Goal: Task Accomplishment & Management: Complete application form

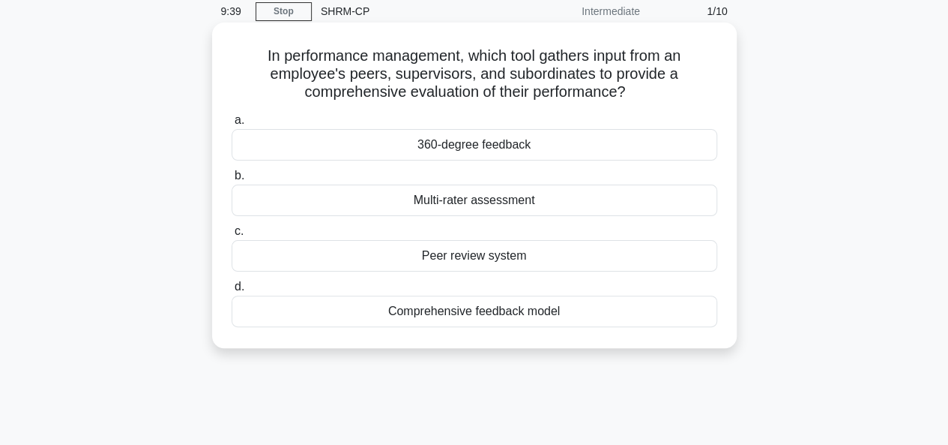
click at [431, 146] on div "360-degree feedback" at bounding box center [475, 144] width 486 height 31
click at [232, 125] on input "a. 360-degree feedback" at bounding box center [232, 120] width 0 height 10
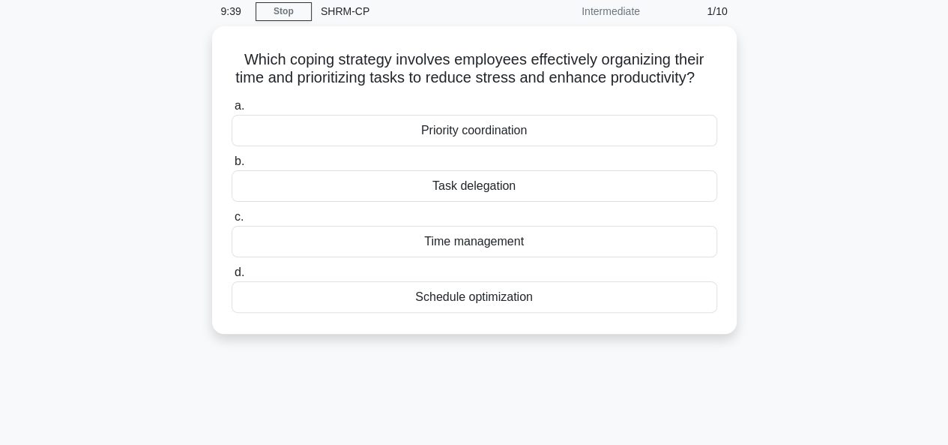
click at [431, 146] on div "Priority coordination" at bounding box center [475, 130] width 486 height 31
click at [232, 111] on input "a. Priority coordination" at bounding box center [232, 106] width 0 height 10
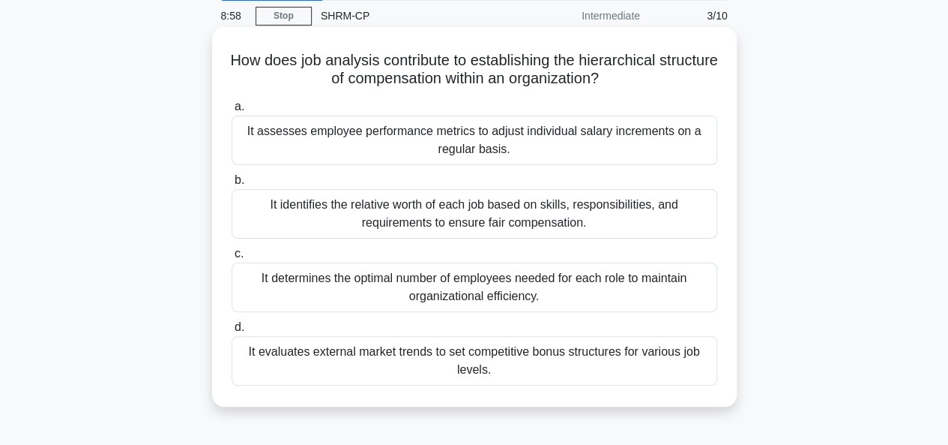
scroll to position [59, 0]
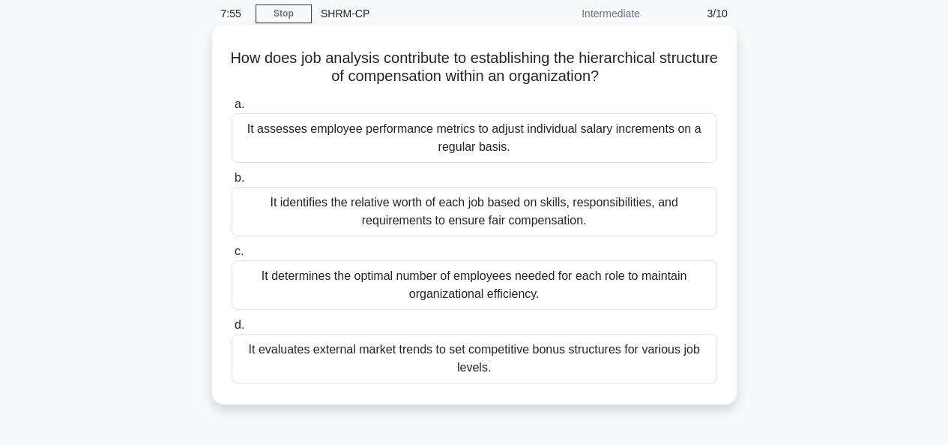
click at [465, 139] on div "It assesses employee performance metrics to adjust individual salary increments…" at bounding box center [475, 137] width 486 height 49
click at [232, 109] on input "a. It assesses employee performance metrics to adjust individual salary increme…" at bounding box center [232, 105] width 0 height 10
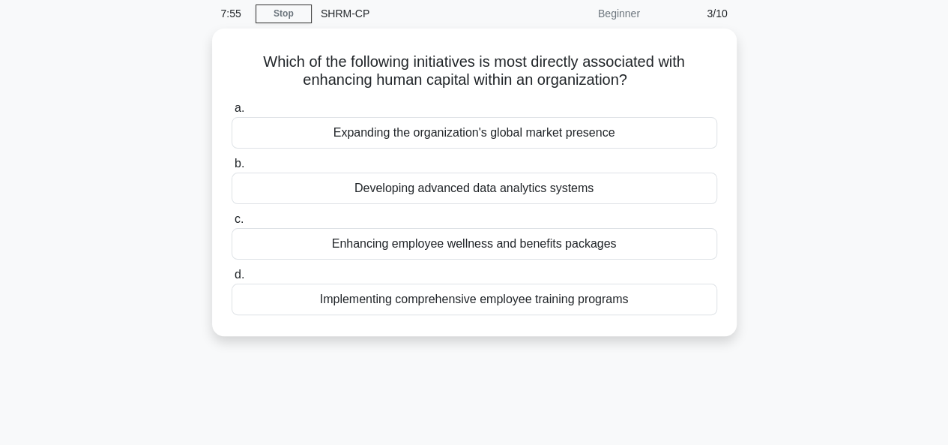
click at [465, 139] on div "Expanding the organization's global market presence" at bounding box center [475, 132] width 486 height 31
click at [232, 113] on input "a. Expanding the organization's global market presence" at bounding box center [232, 108] width 0 height 10
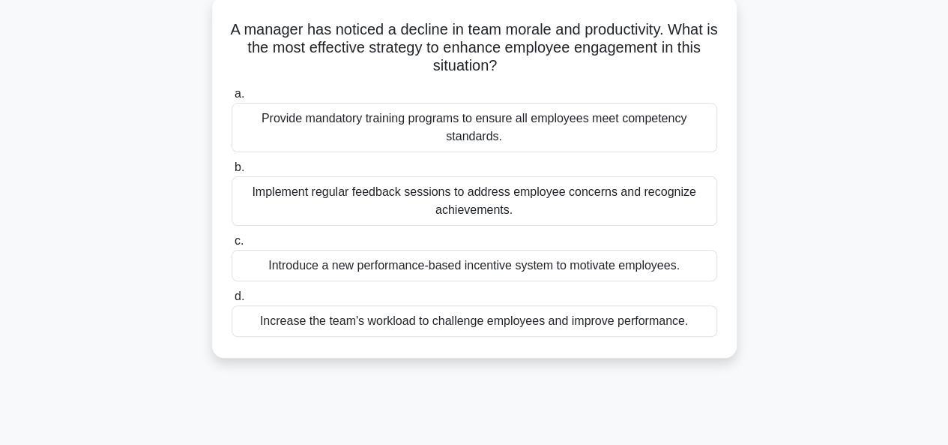
scroll to position [90, 0]
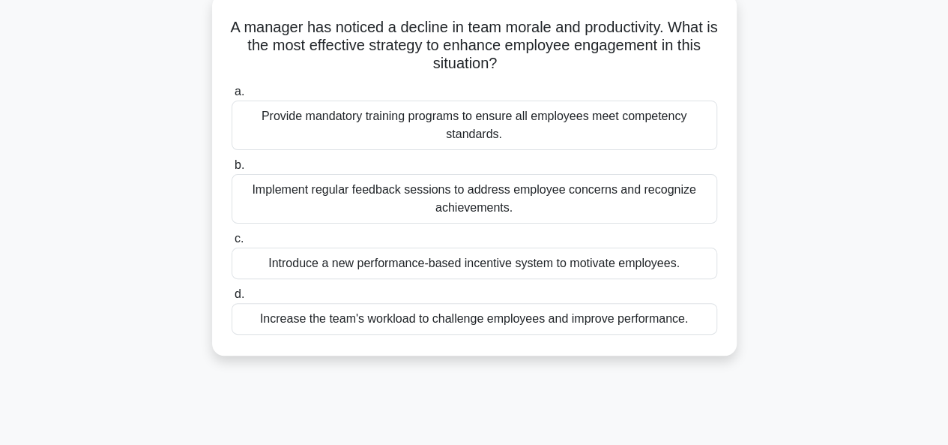
click at [514, 130] on div "Provide mandatory training programs to ensure all employees meet competency sta…" at bounding box center [475, 124] width 486 height 49
click at [232, 97] on input "a. Provide mandatory training programs to ensure all employees meet competency …" at bounding box center [232, 92] width 0 height 10
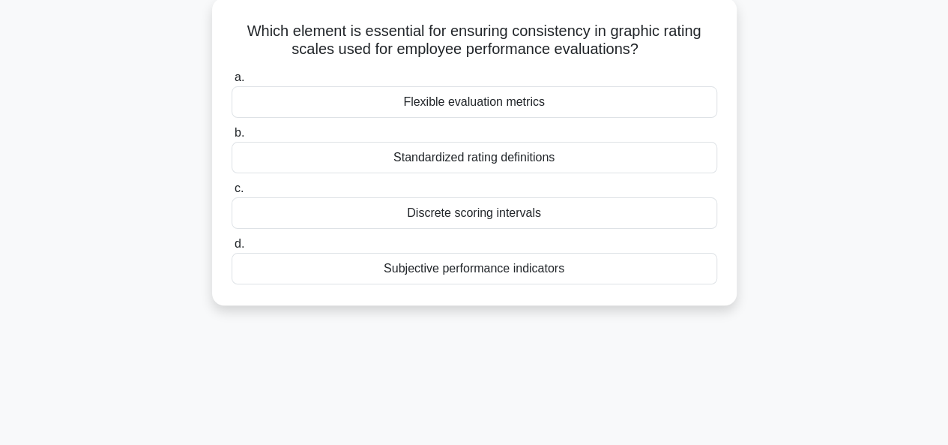
scroll to position [0, 0]
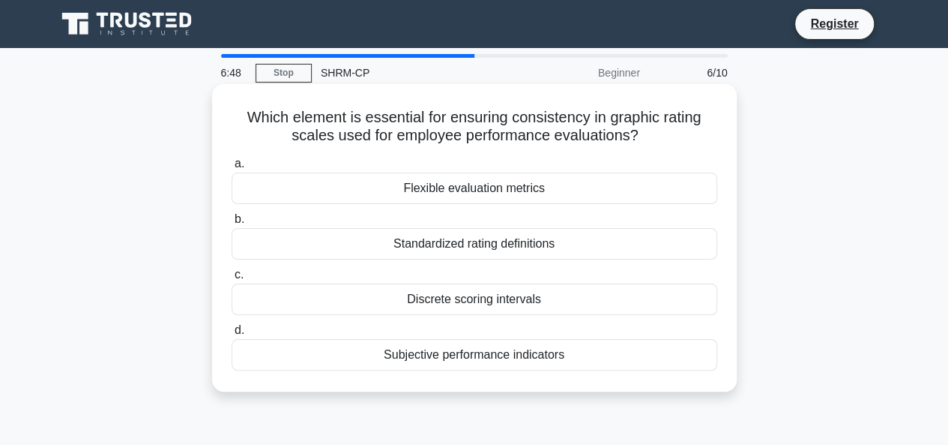
click at [453, 247] on div "Standardized rating definitions" at bounding box center [475, 243] width 486 height 31
click at [232, 224] on input "b. Standardized rating definitions" at bounding box center [232, 219] width 0 height 10
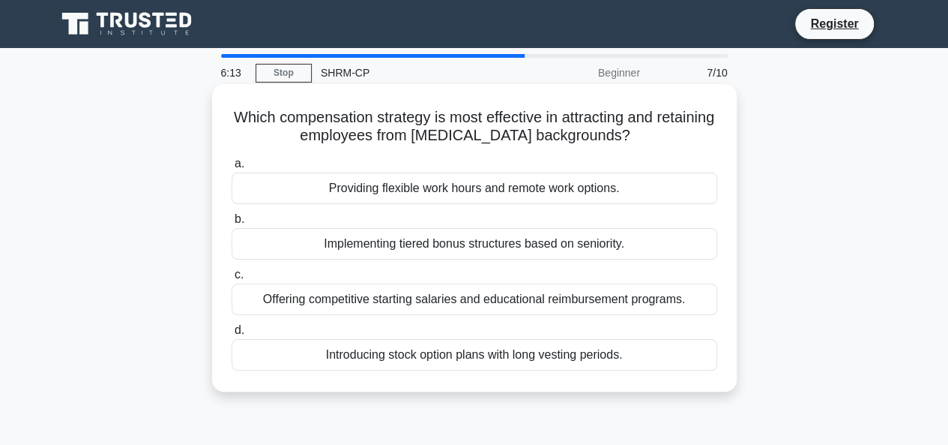
click at [524, 301] on div "Offering competitive starting salaries and educational reimbursement programs." at bounding box center [475, 298] width 486 height 31
click at [232, 280] on input "c. Offering competitive starting salaries and educational reimbursement program…" at bounding box center [232, 275] width 0 height 10
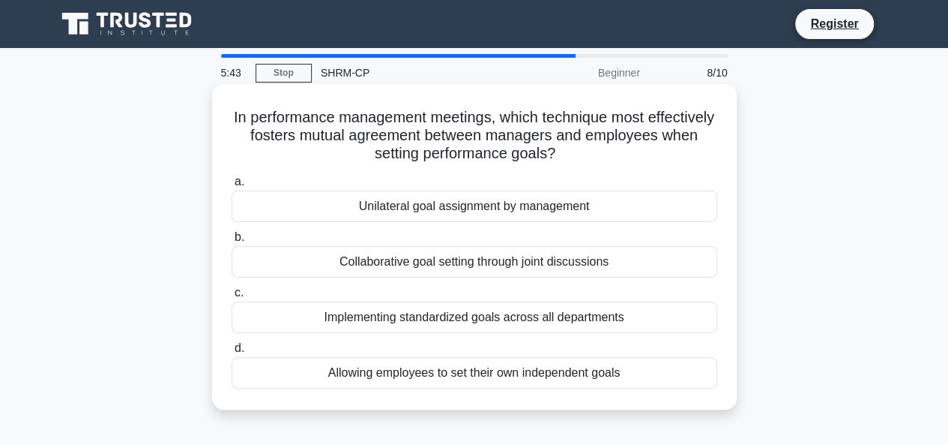
click at [436, 377] on div "Allowing employees to set their own independent goals" at bounding box center [475, 372] width 486 height 31
click at [232, 353] on input "d. Allowing employees to set their own independent goals" at bounding box center [232, 348] width 0 height 10
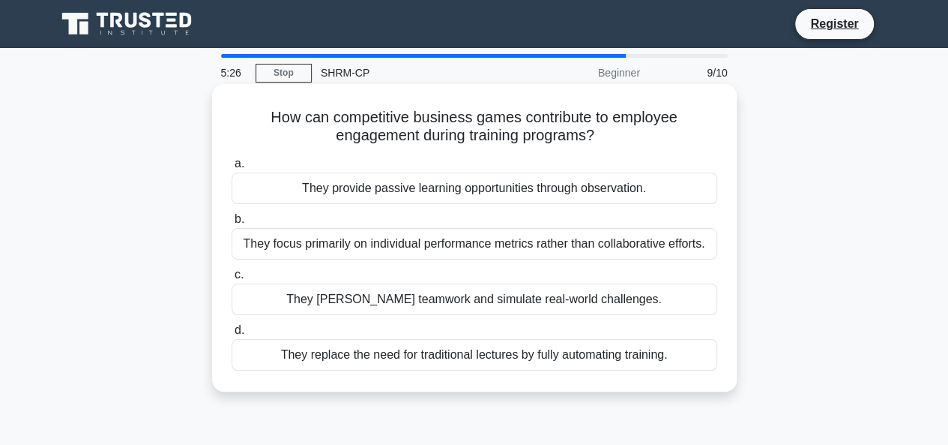
click at [459, 353] on div "They replace the need for traditional lectures by fully automating training." at bounding box center [475, 354] width 486 height 31
click at [232, 335] on input "d. They replace the need for traditional lectures by fully automating training." at bounding box center [232, 330] width 0 height 10
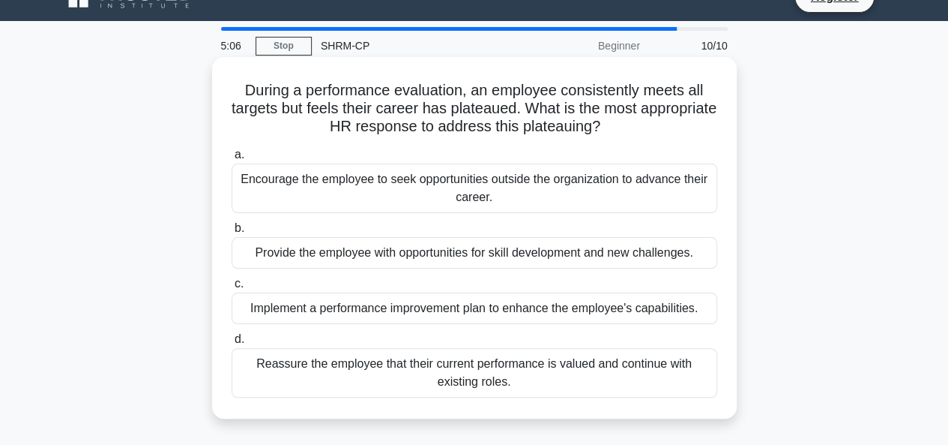
scroll to position [30, 0]
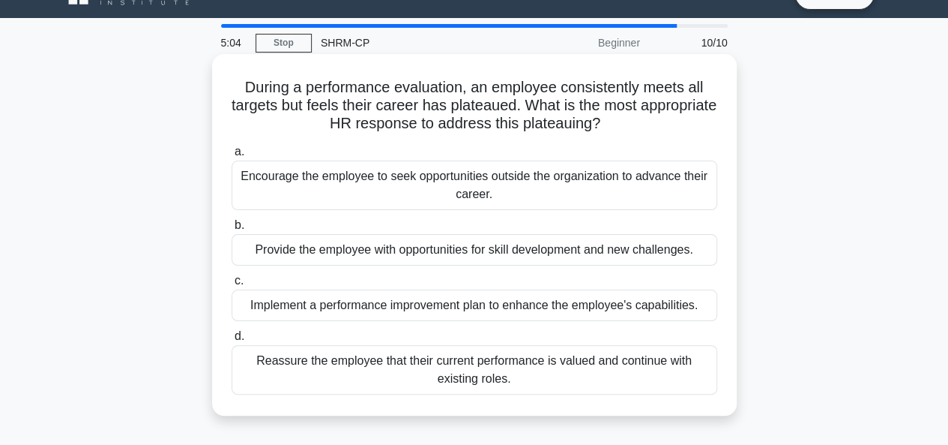
click at [517, 109] on h5 "During a performance evaluation, an employee consistently meets all targets but…" at bounding box center [474, 105] width 489 height 55
copy h5 "plateaued"
click at [561, 365] on div "Reassure the employee that their current performance is valued and continue wit…" at bounding box center [475, 369] width 486 height 49
click at [232, 341] on input "d. Reassure the employee that their current performance is valued and continue …" at bounding box center [232, 336] width 0 height 10
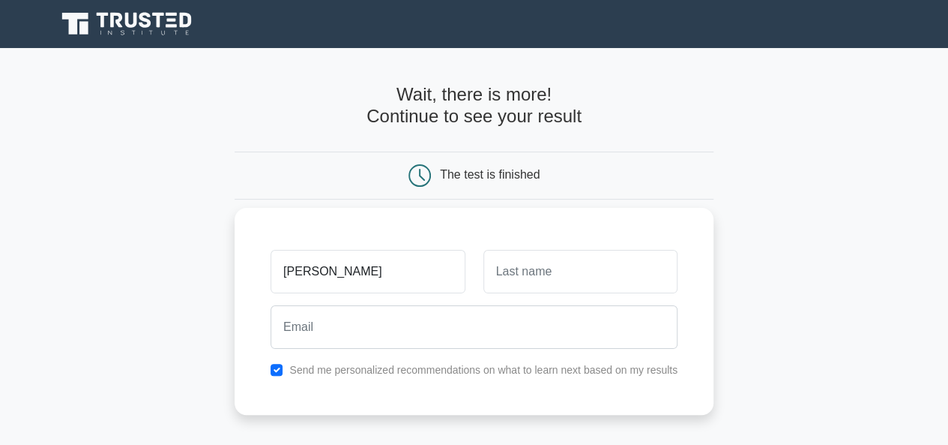
type input "Nayeem"
click at [522, 268] on input "text" at bounding box center [581, 271] width 194 height 43
type input "Uddin"
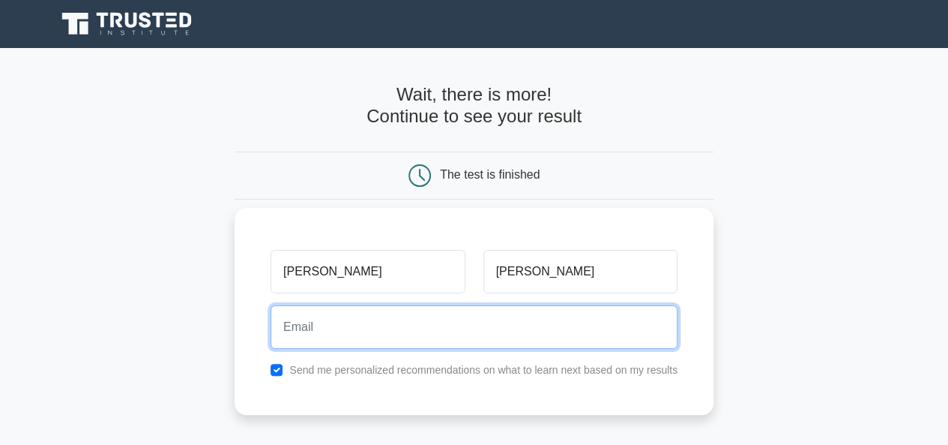
click at [441, 330] on input "email" at bounding box center [474, 326] width 407 height 43
type input "nayeemgmn@gmail.cpom"
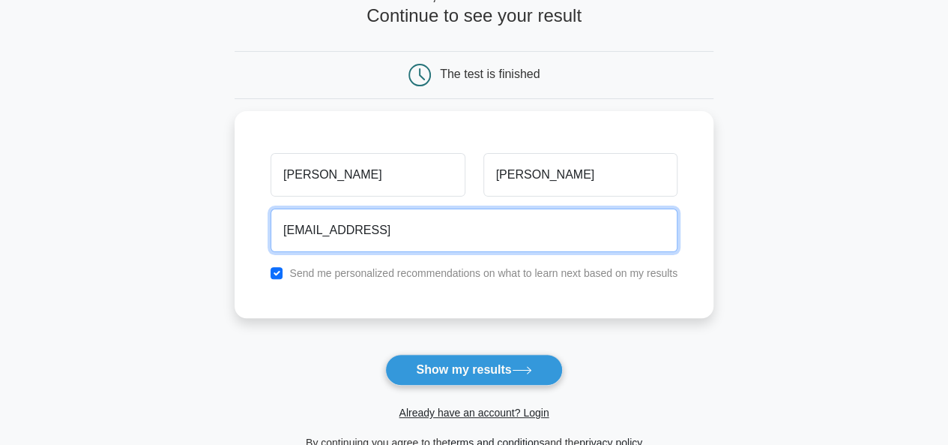
scroll to position [102, 0]
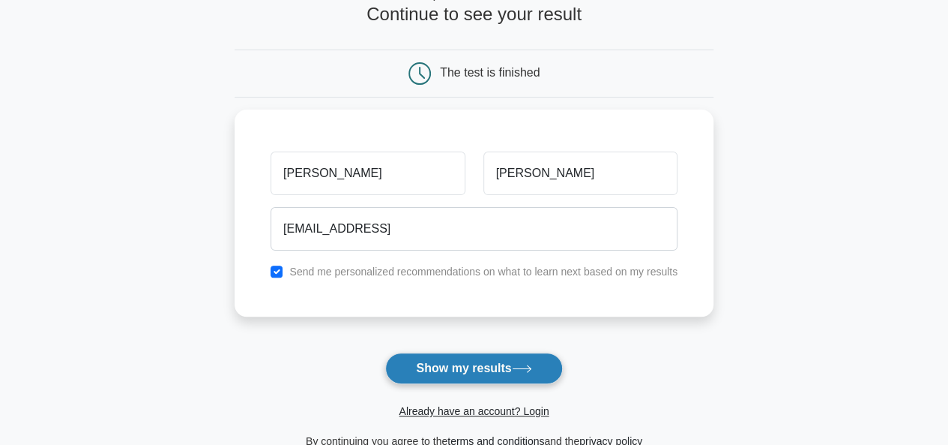
click at [475, 370] on button "Show my results" at bounding box center [473, 367] width 177 height 31
